Goal: Transaction & Acquisition: Download file/media

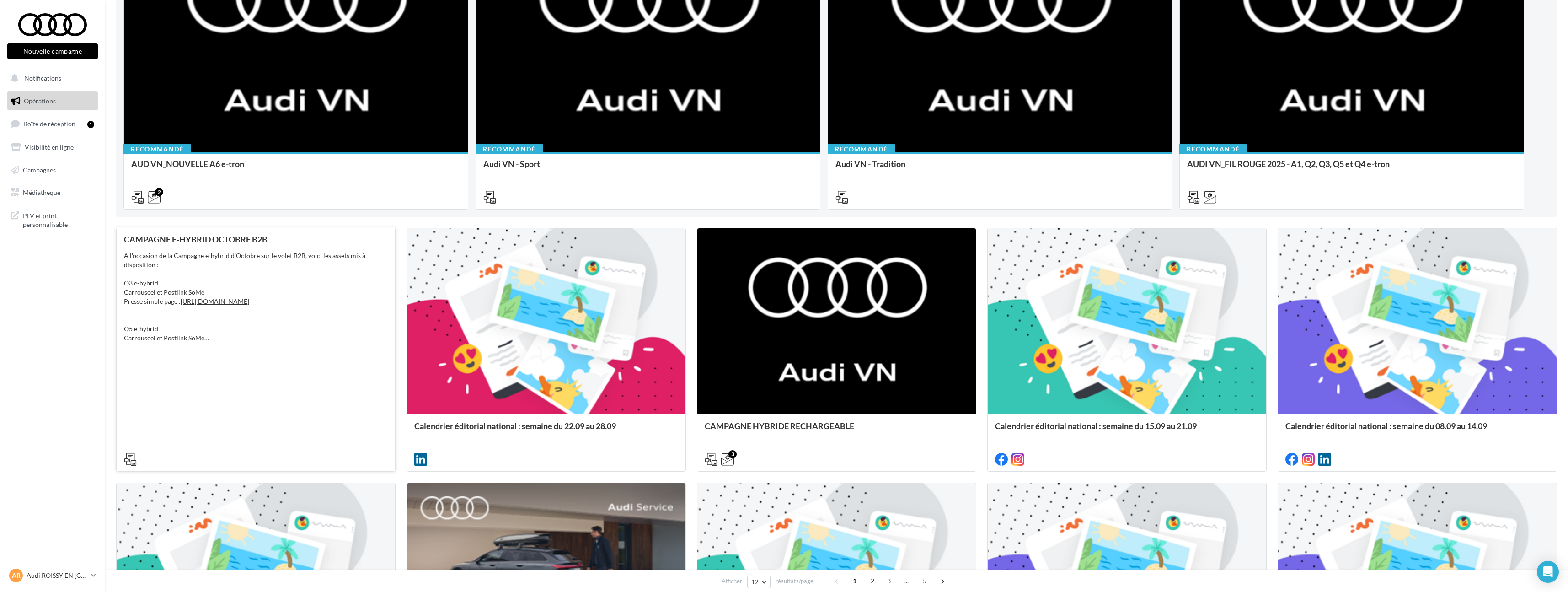
scroll to position [194, 0]
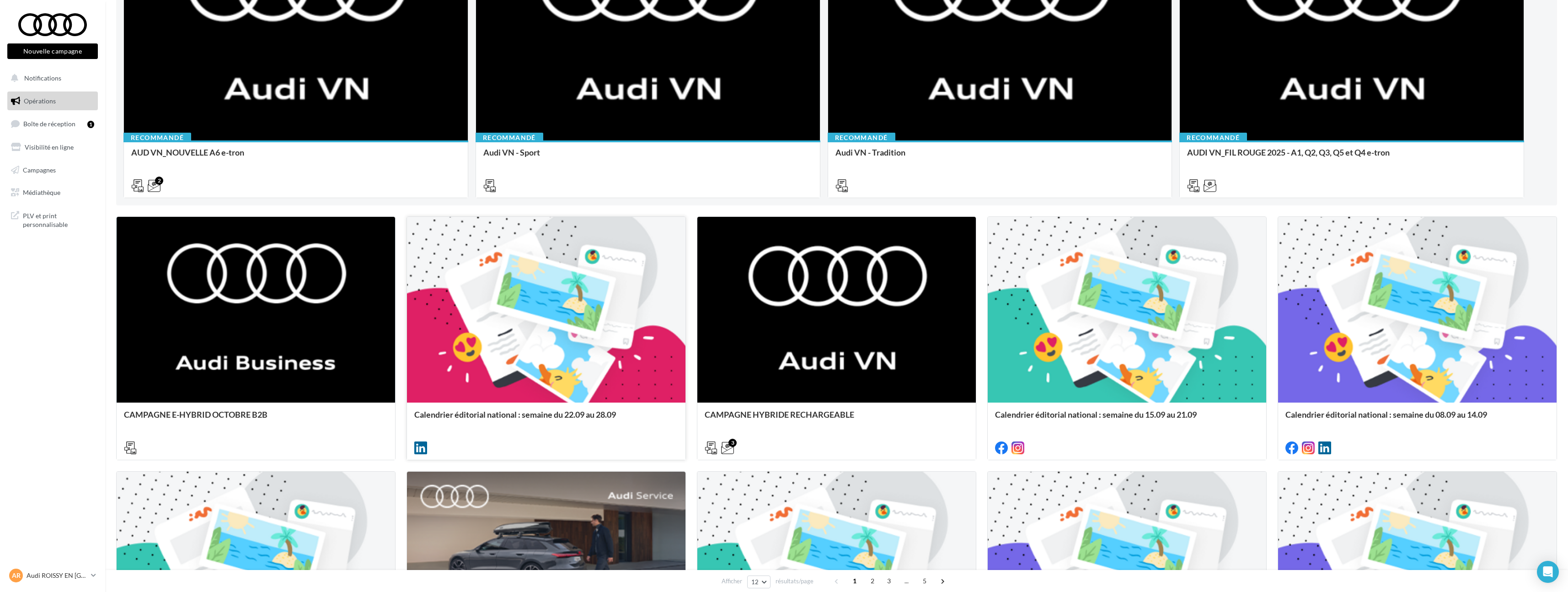
click at [549, 354] on div at bounding box center [546, 310] width 278 height 187
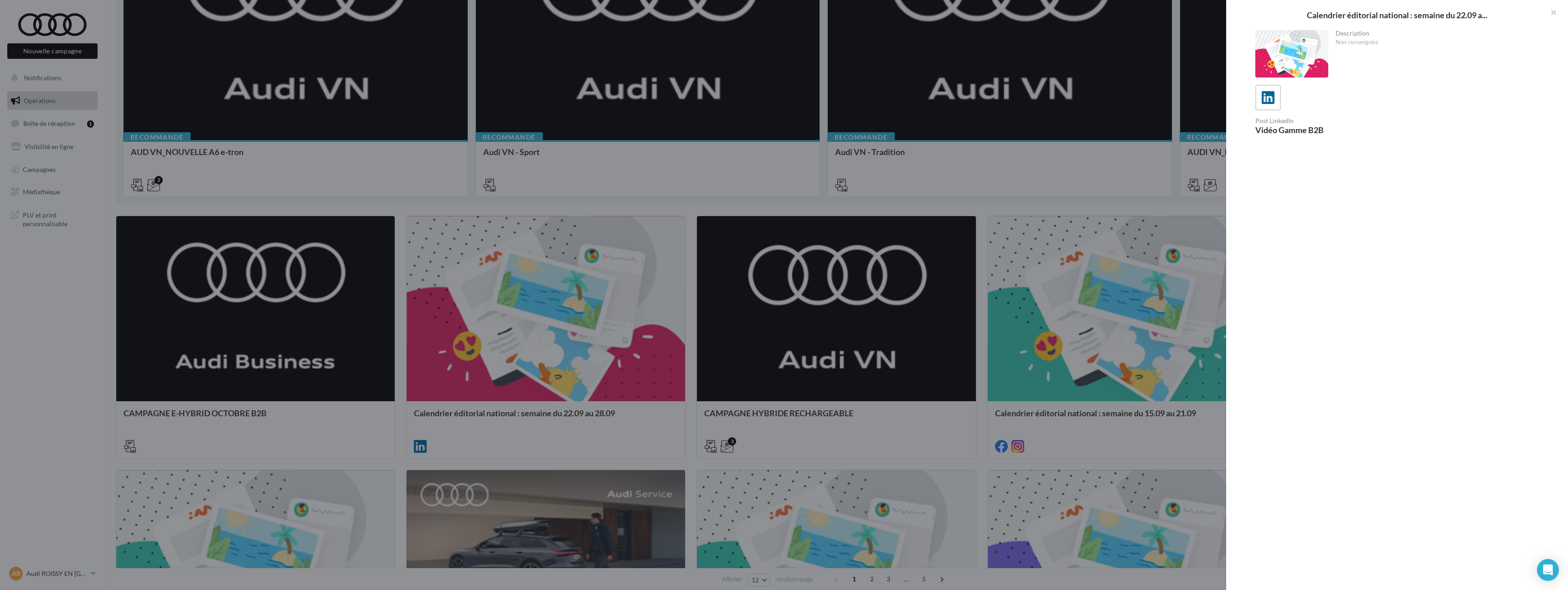
click at [589, 308] on div at bounding box center [784, 295] width 1568 height 590
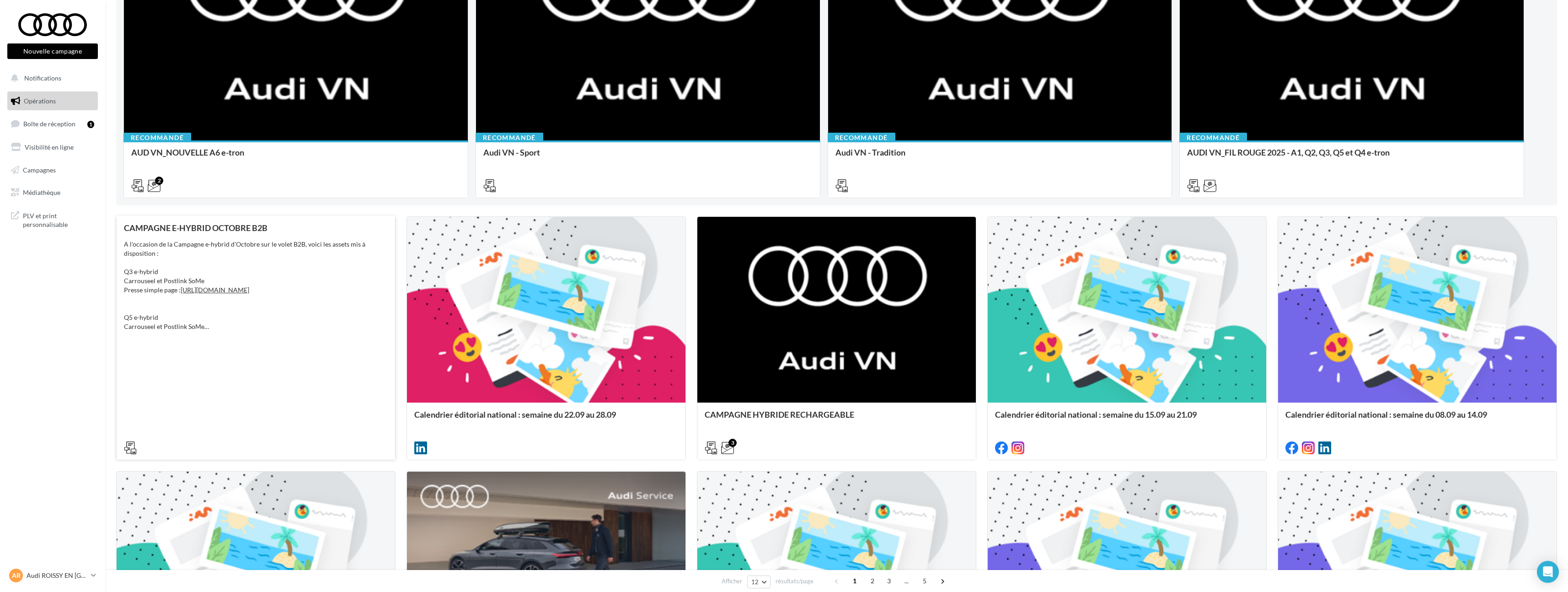
click at [228, 345] on div "CAMPAGNE E-HYBRID OCTOBRE B2B A l'occasion de la Campagne e-hybrid d'Octobre su…" at bounding box center [256, 337] width 264 height 228
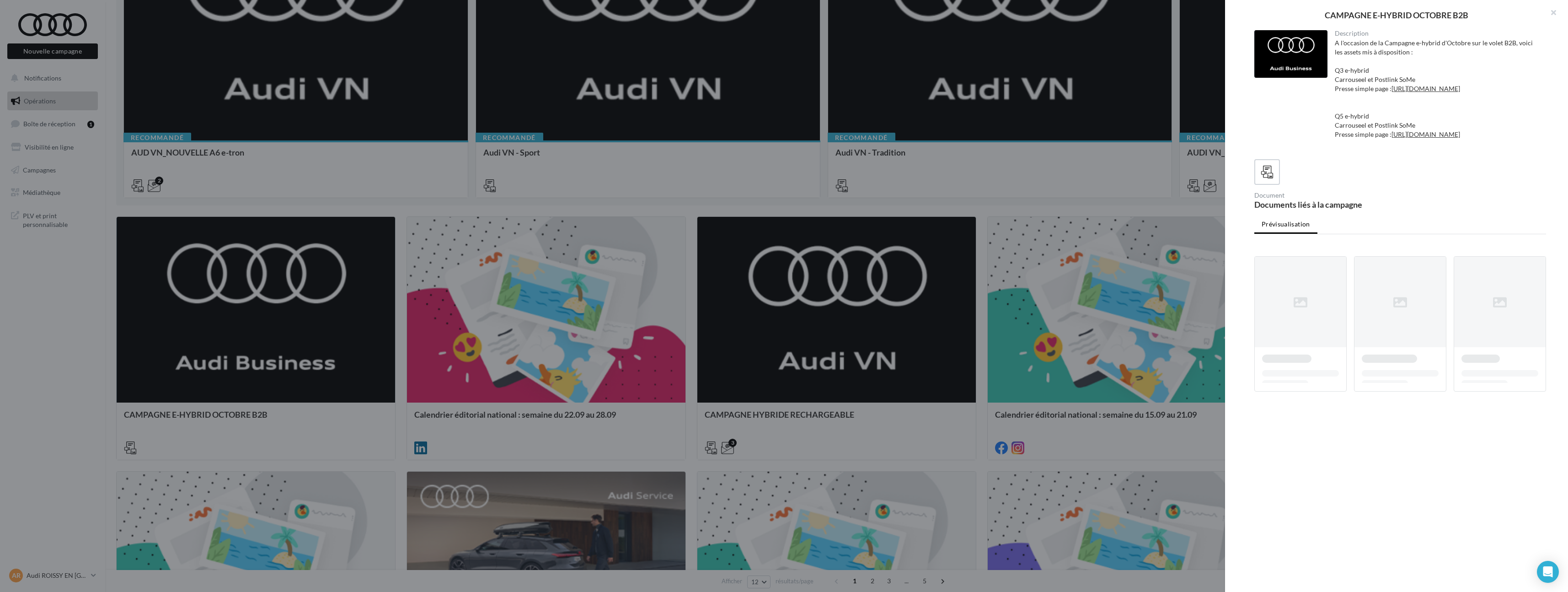
click at [1108, 205] on div at bounding box center [784, 296] width 1568 height 592
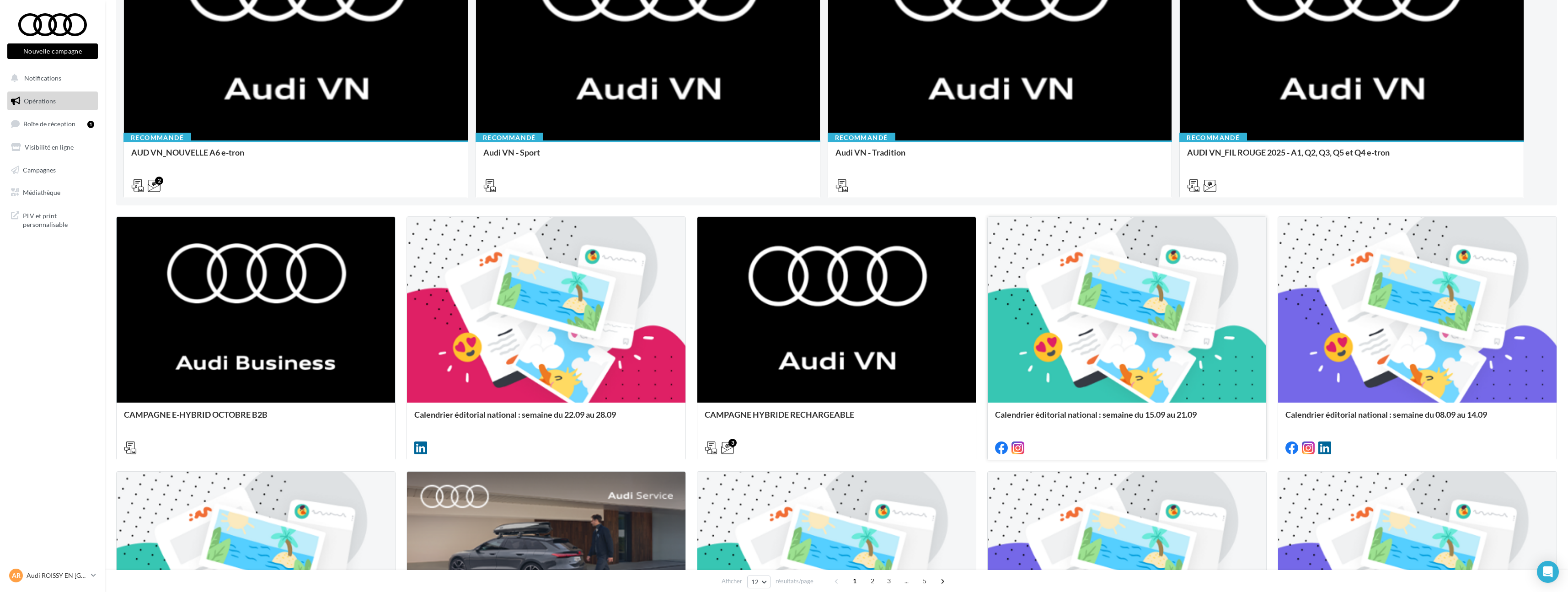
click at [1172, 345] on div at bounding box center [1127, 310] width 278 height 187
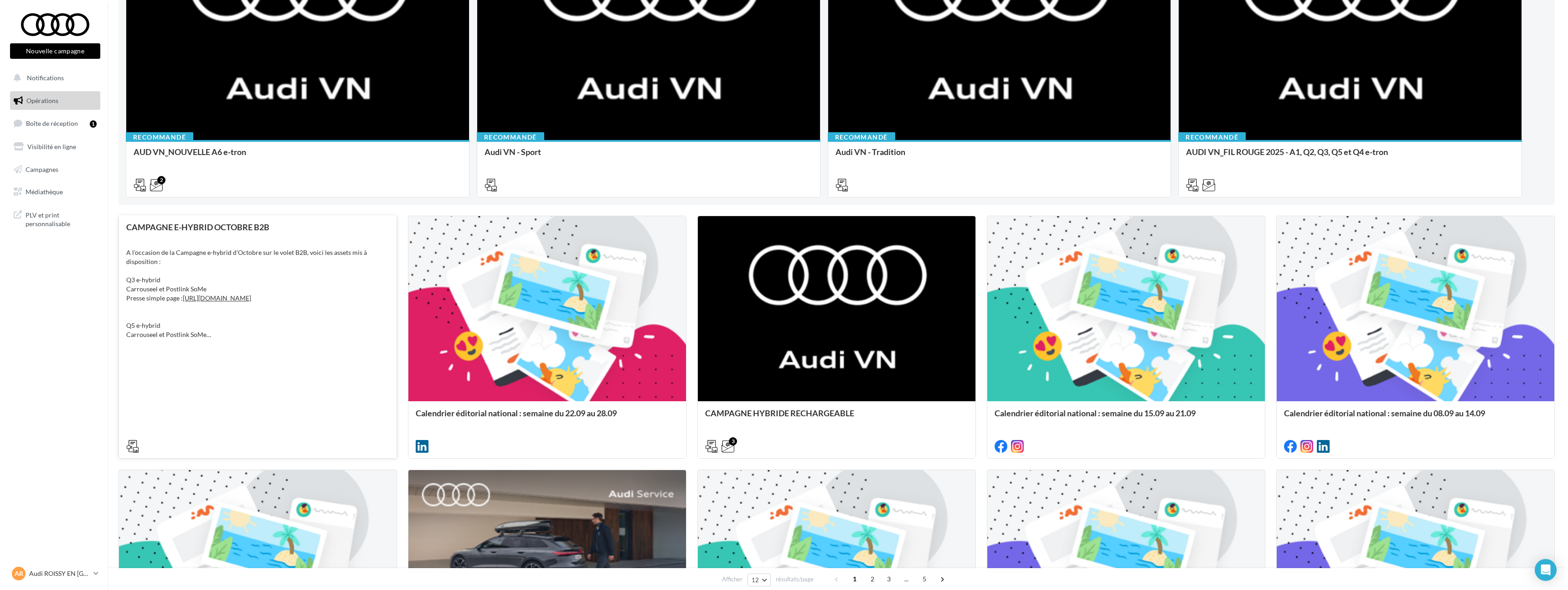
scroll to position [303, 0]
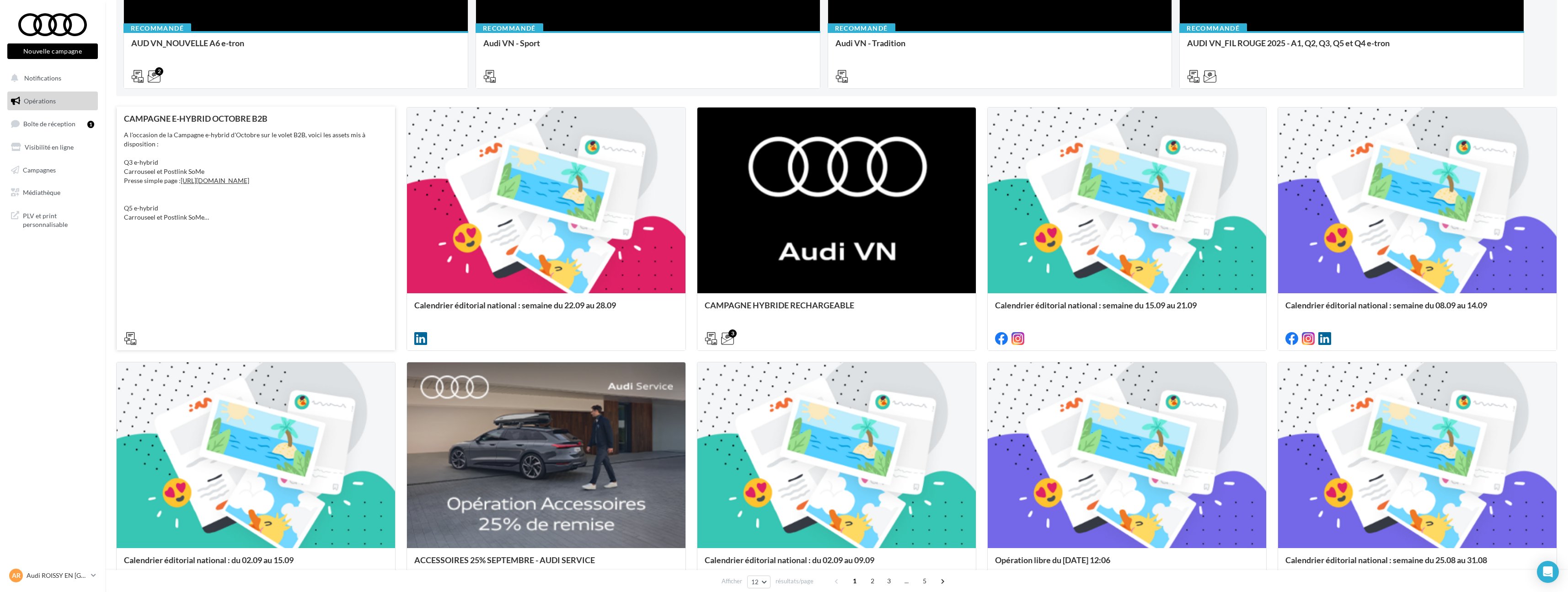
click at [272, 298] on div "CAMPAGNE E-HYBRID OCTOBRE B2B A l'occasion de la Campagne e-hybrid d'Octobre su…" at bounding box center [256, 228] width 264 height 228
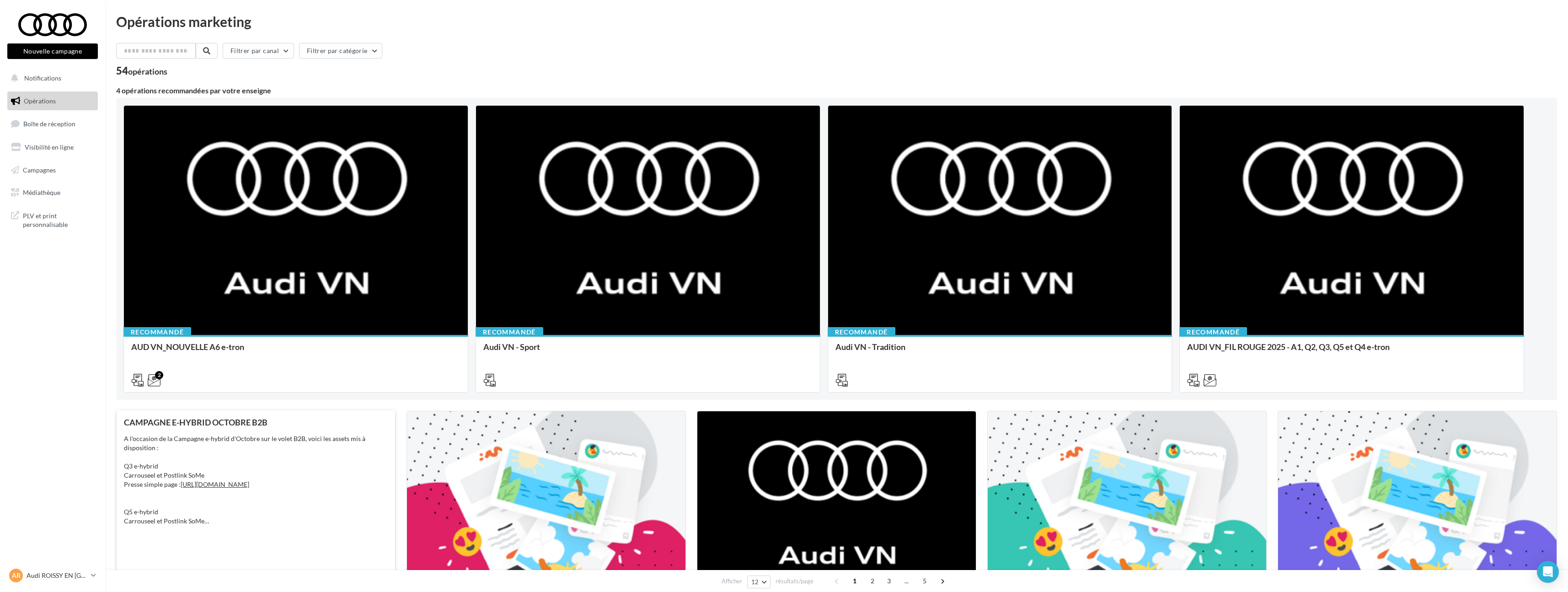
click at [292, 466] on div "A l'occasion de la Campagne e-hybrid d'Octobre sur le volet B2B, voici les asse…" at bounding box center [256, 480] width 264 height 92
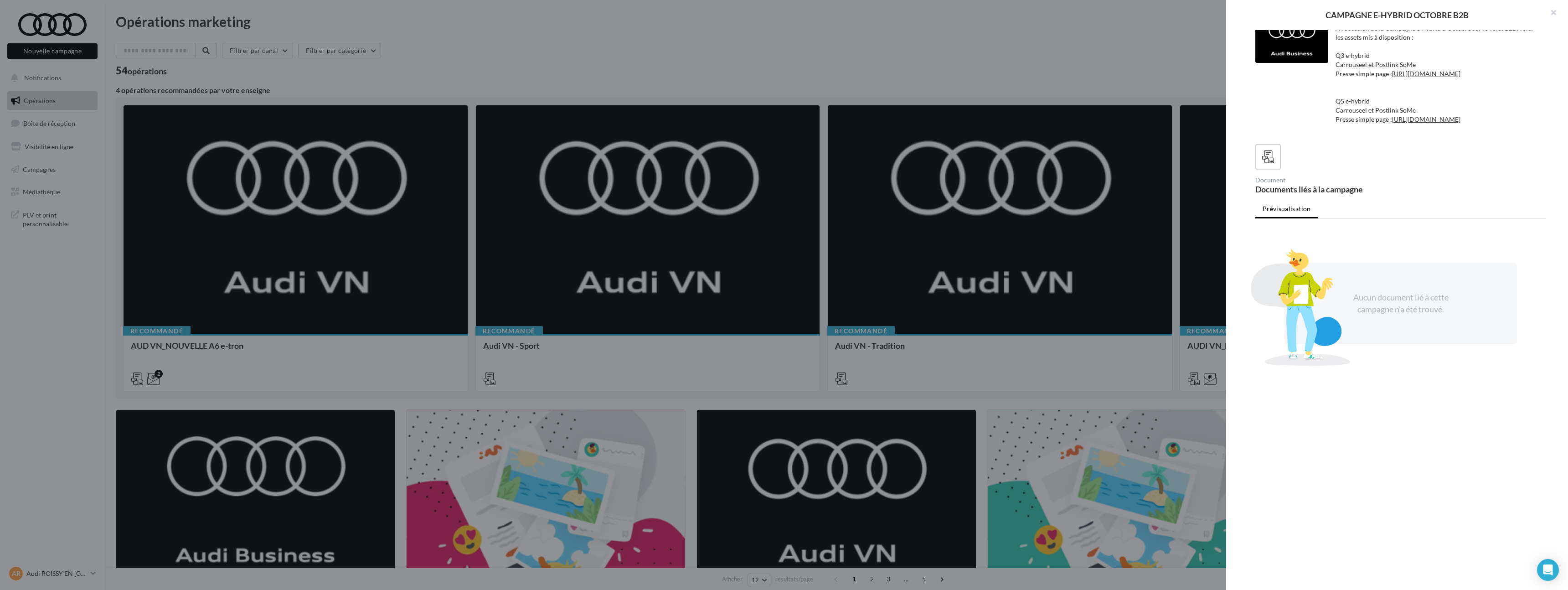
scroll to position [15, 0]
click at [1261, 165] on div at bounding box center [1269, 156] width 17 height 17
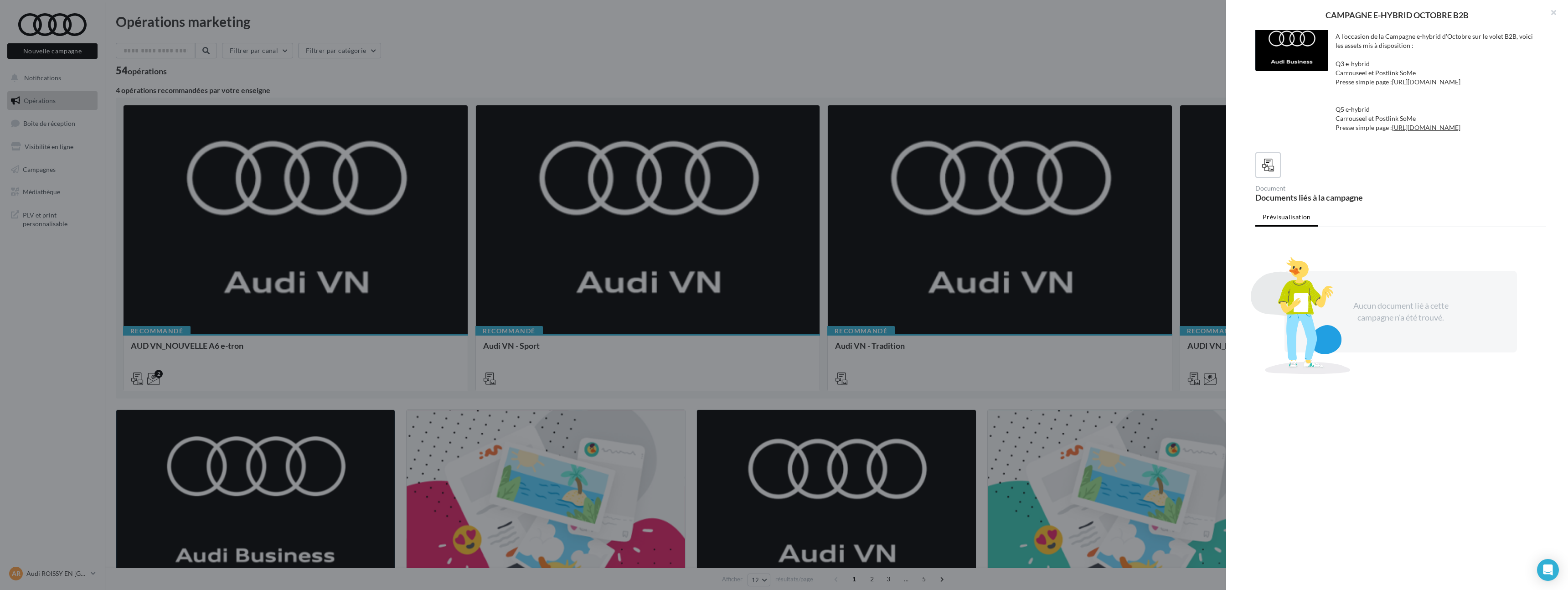
scroll to position [0, 0]
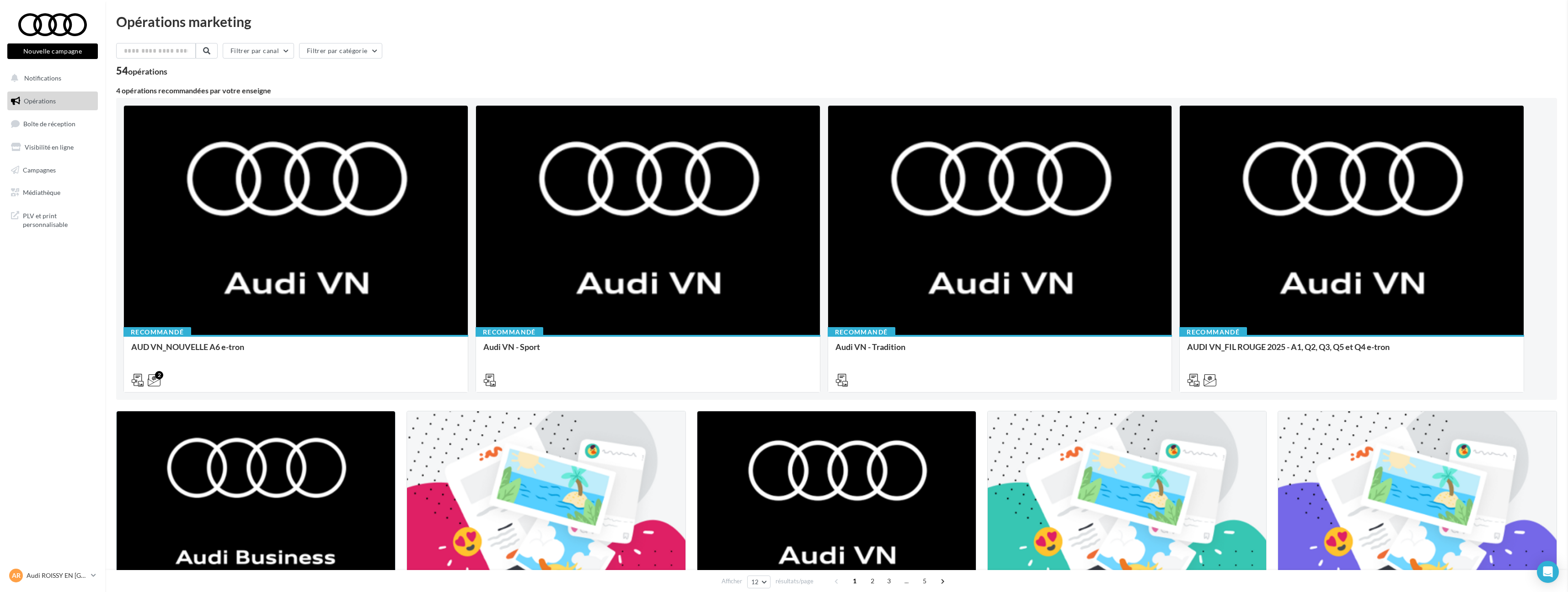
click at [32, 227] on span "PLV et print personnalisable" at bounding box center [58, 219] width 71 height 20
click at [178, 54] on input "text" at bounding box center [156, 50] width 81 height 15
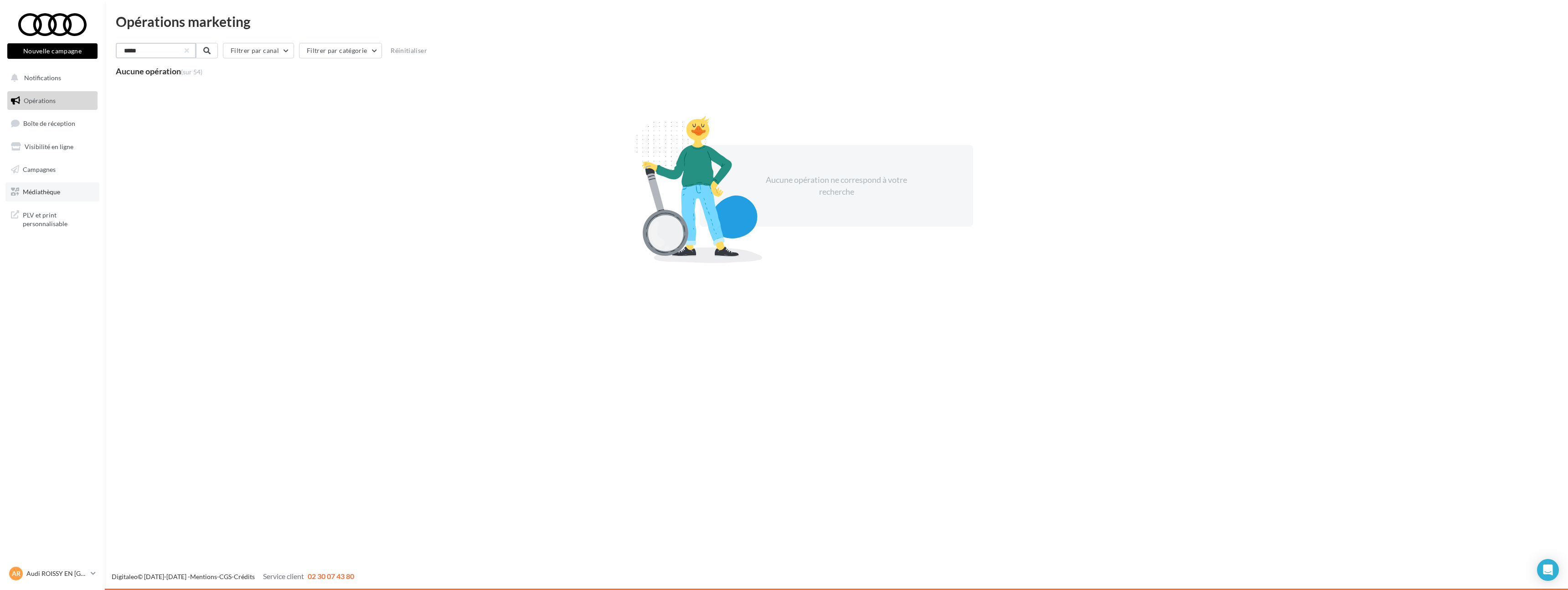
type input "*****"
click at [57, 191] on span "Médiathèque" at bounding box center [41, 192] width 37 height 8
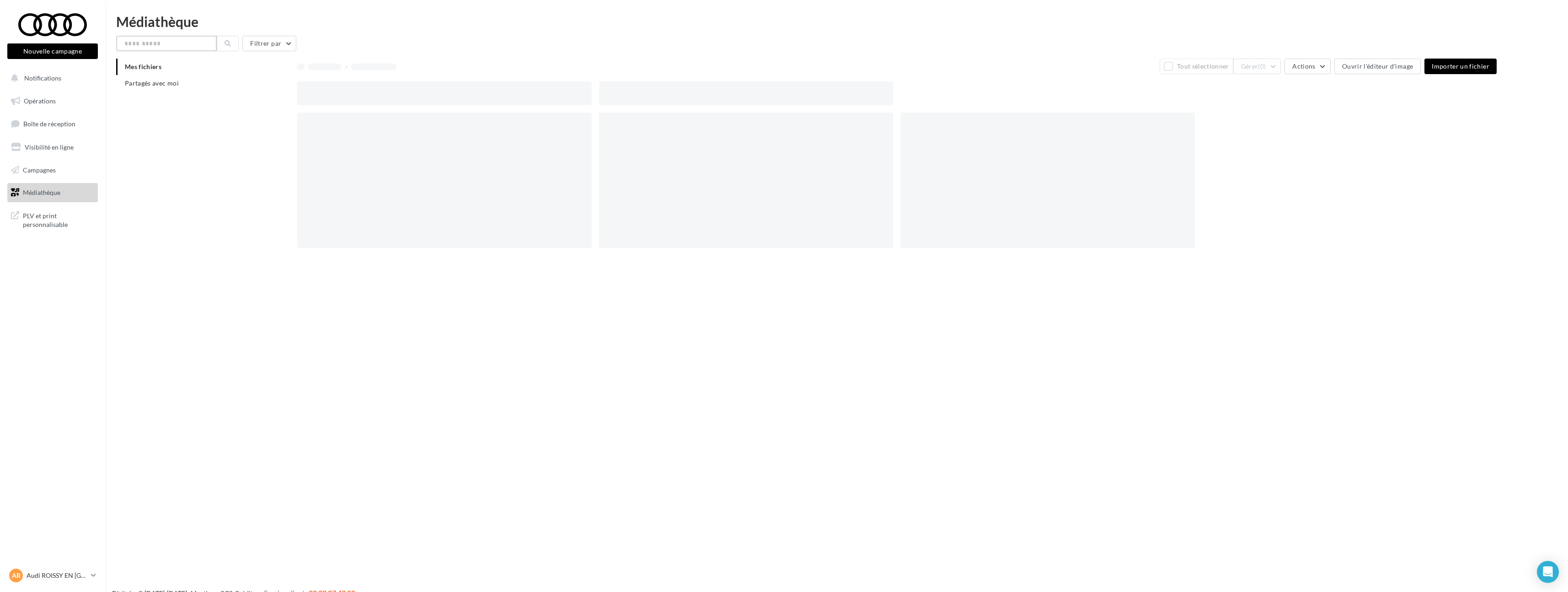
click at [150, 43] on input "text" at bounding box center [166, 43] width 101 height 15
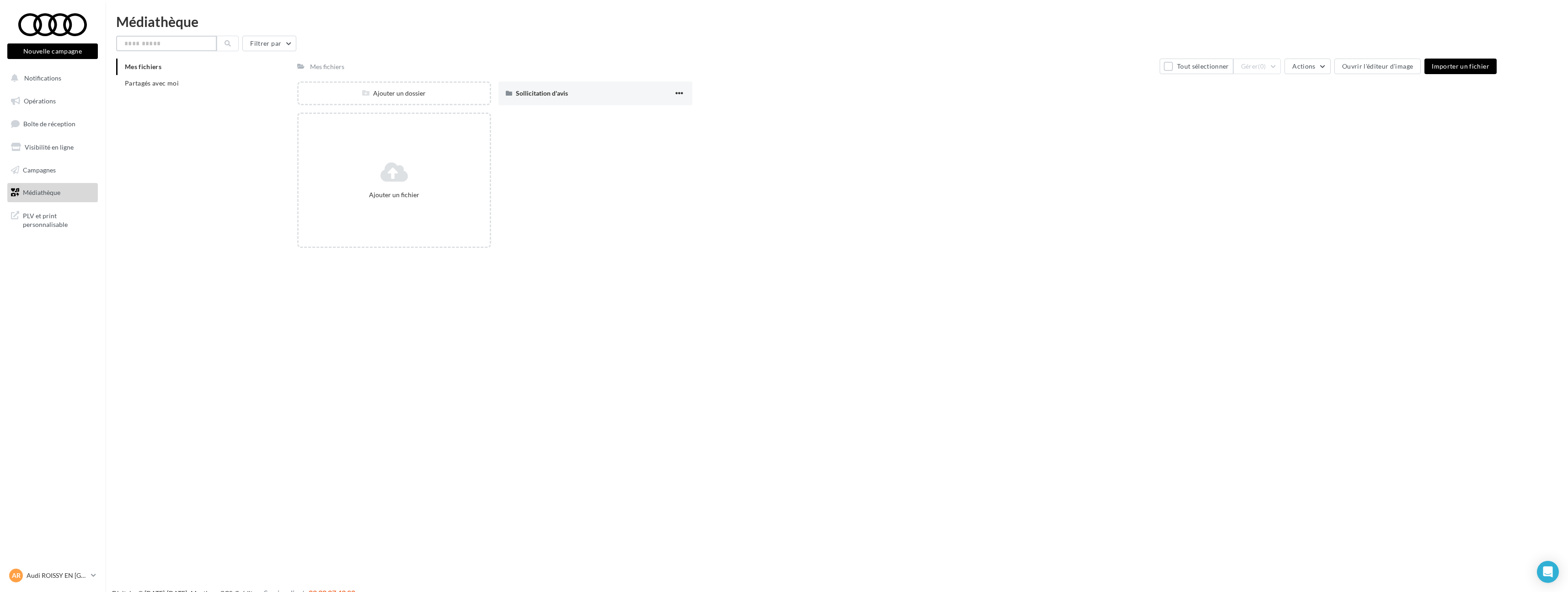
type input "*"
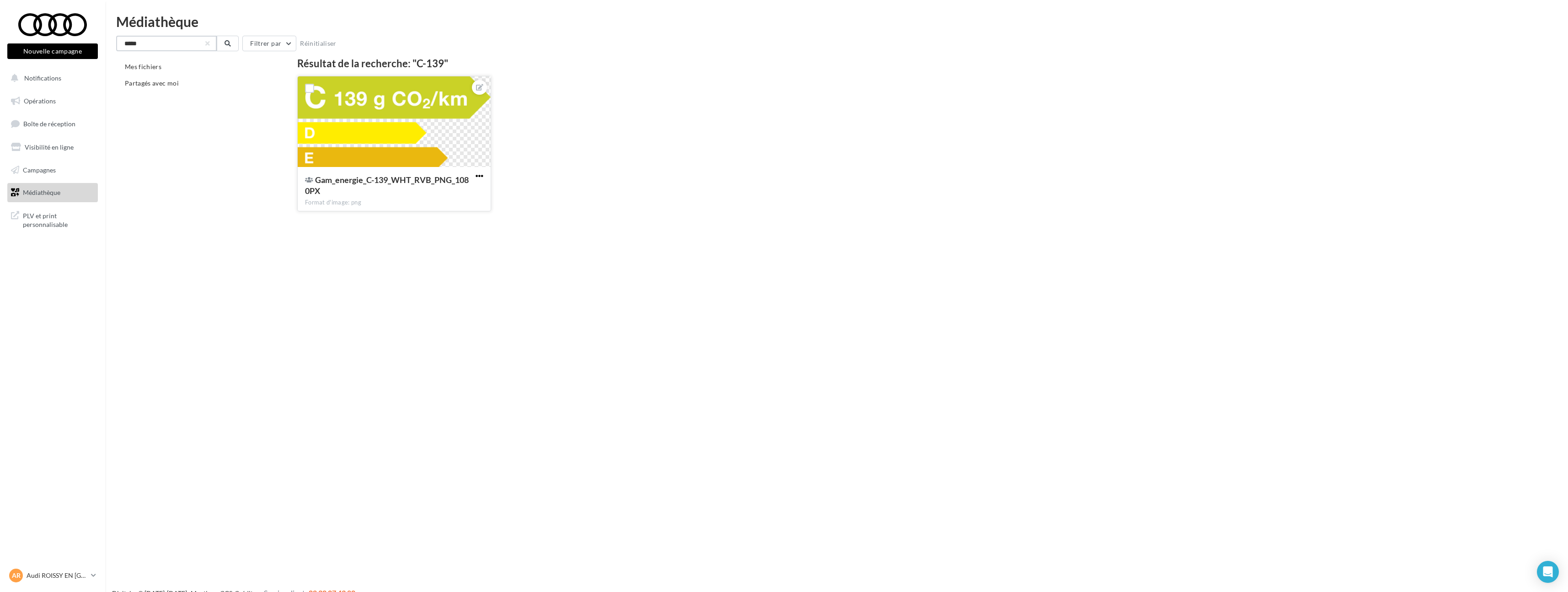
type input "*****"
drag, startPoint x: 476, startPoint y: 176, endPoint x: 476, endPoint y: 181, distance: 5.0
click at [476, 176] on span "button" at bounding box center [479, 176] width 8 height 8
click at [460, 223] on button "Télécharger" at bounding box center [437, 218] width 96 height 24
